Goal: Information Seeking & Learning: Learn about a topic

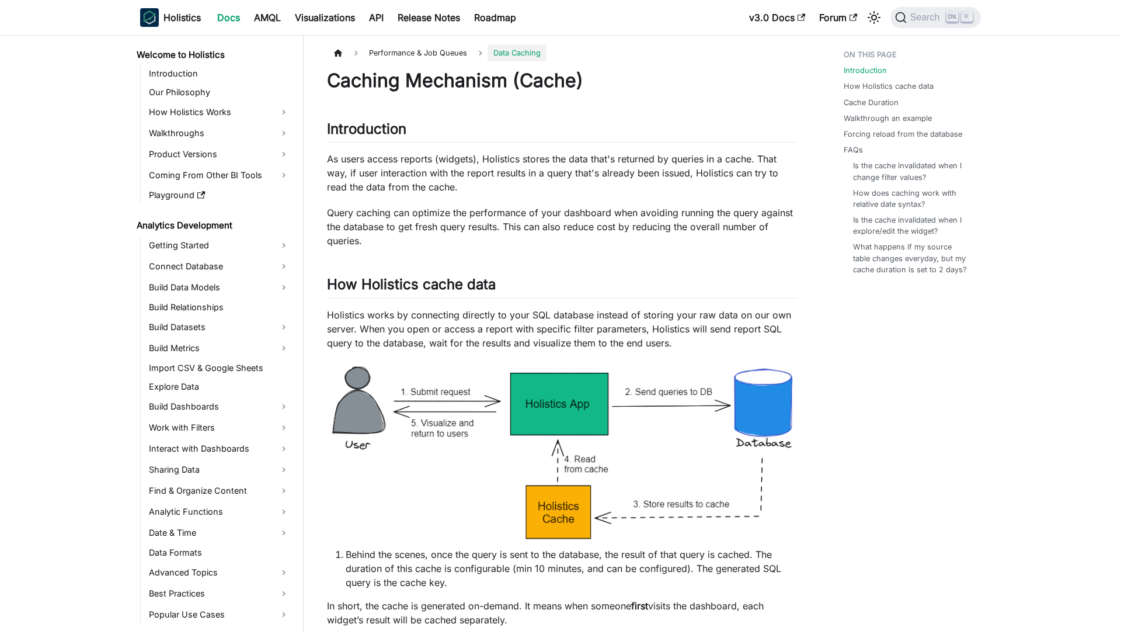
scroll to position [729, 0]
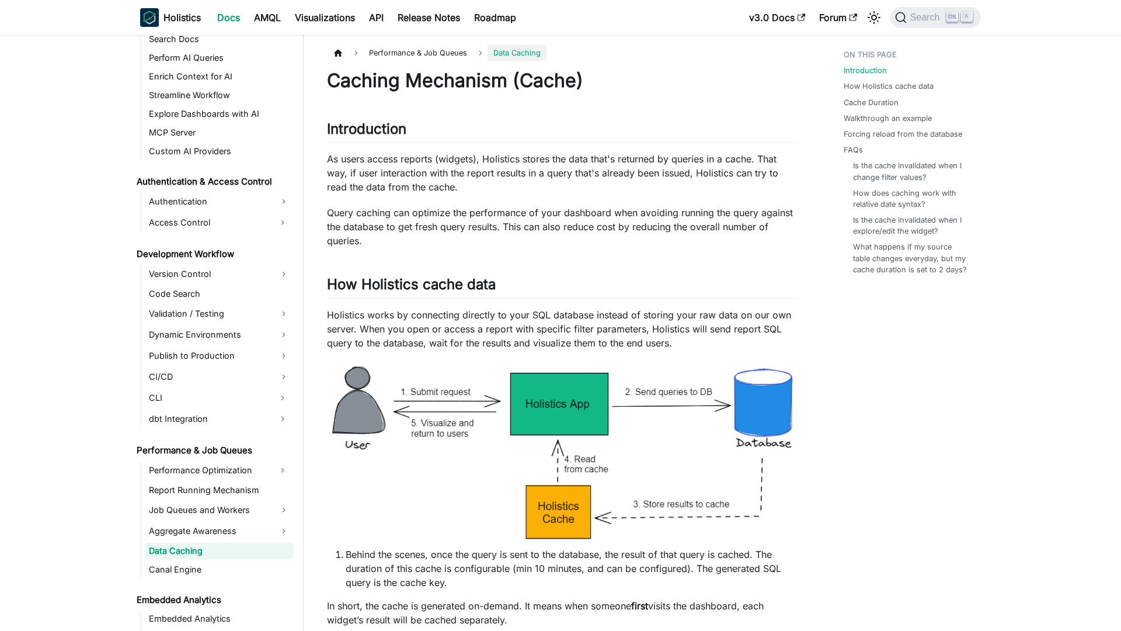
scroll to position [729, 0]
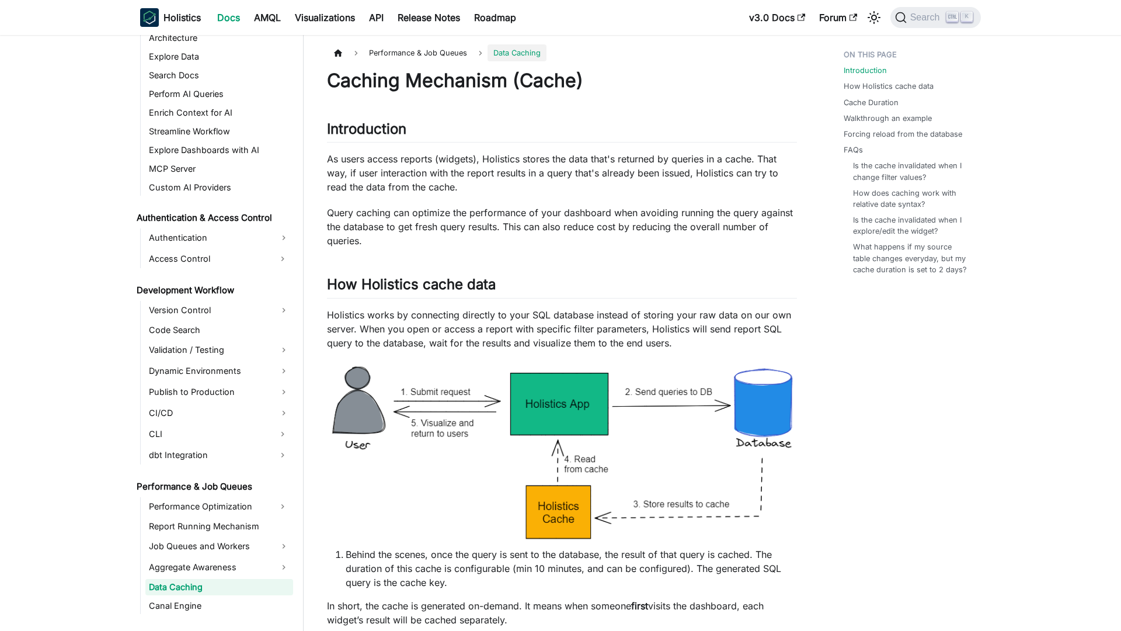
scroll to position [729, 0]
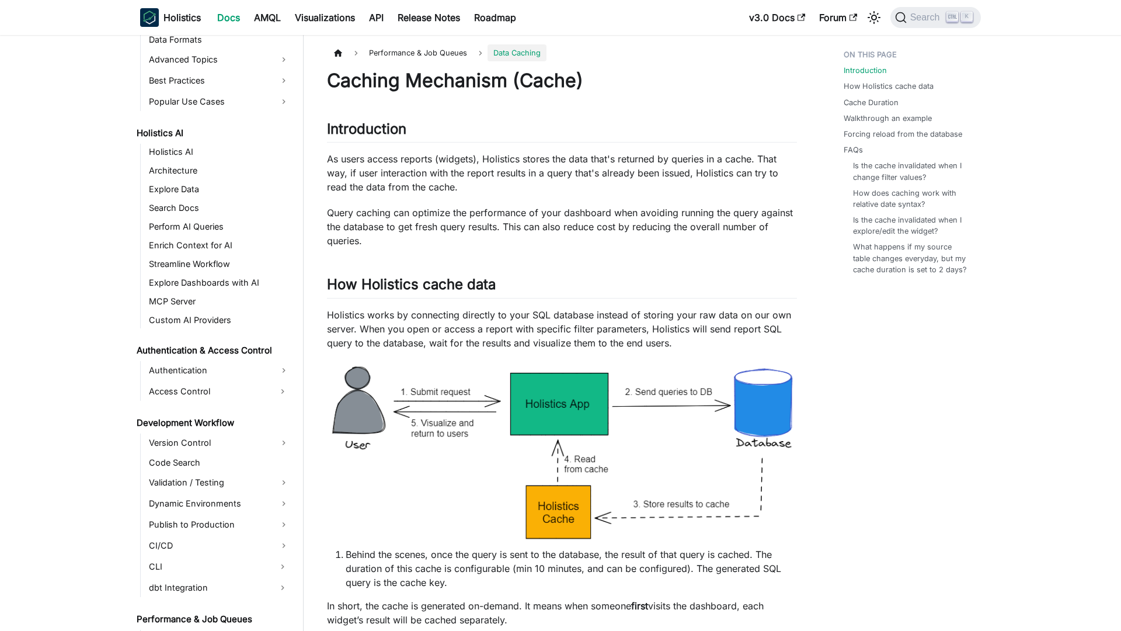
scroll to position [729, 0]
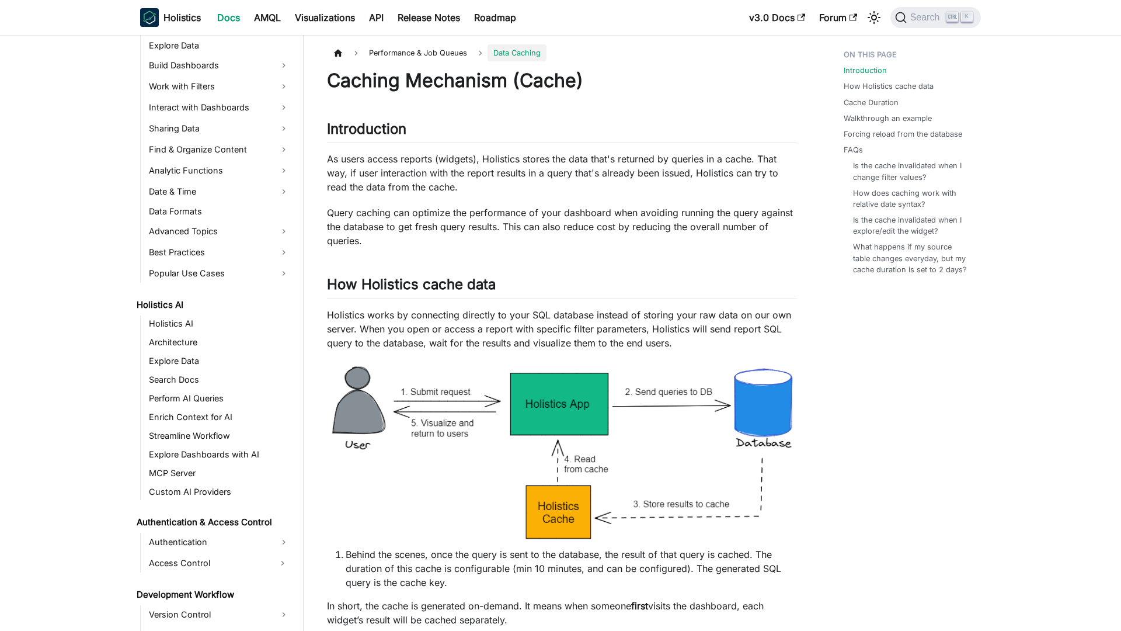
scroll to position [729, 0]
